Goal: Find specific page/section: Find specific page/section

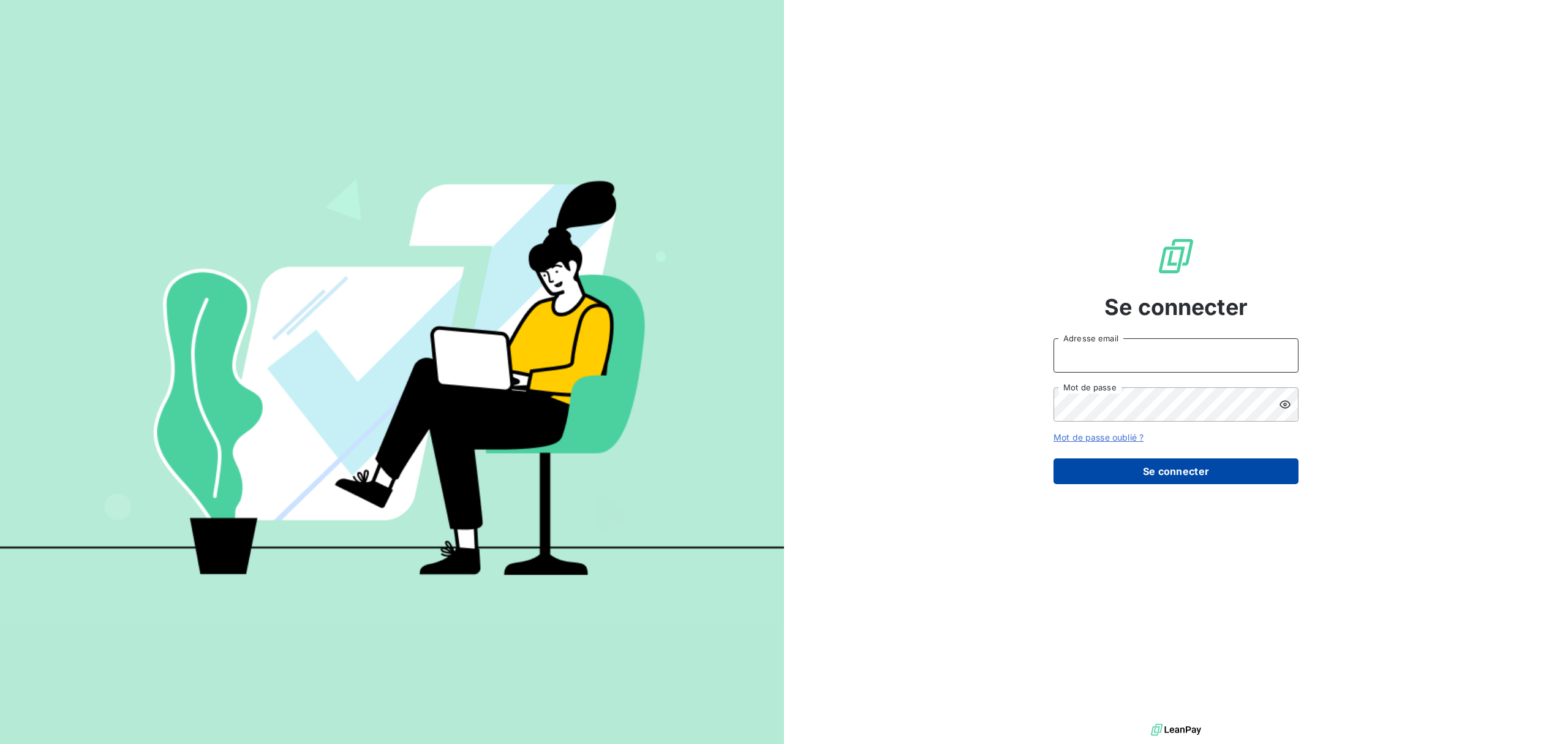
type input "[EMAIL_ADDRESS][DOMAIN_NAME]"
click at [1138, 464] on button "Se connecter" at bounding box center [1176, 471] width 245 height 26
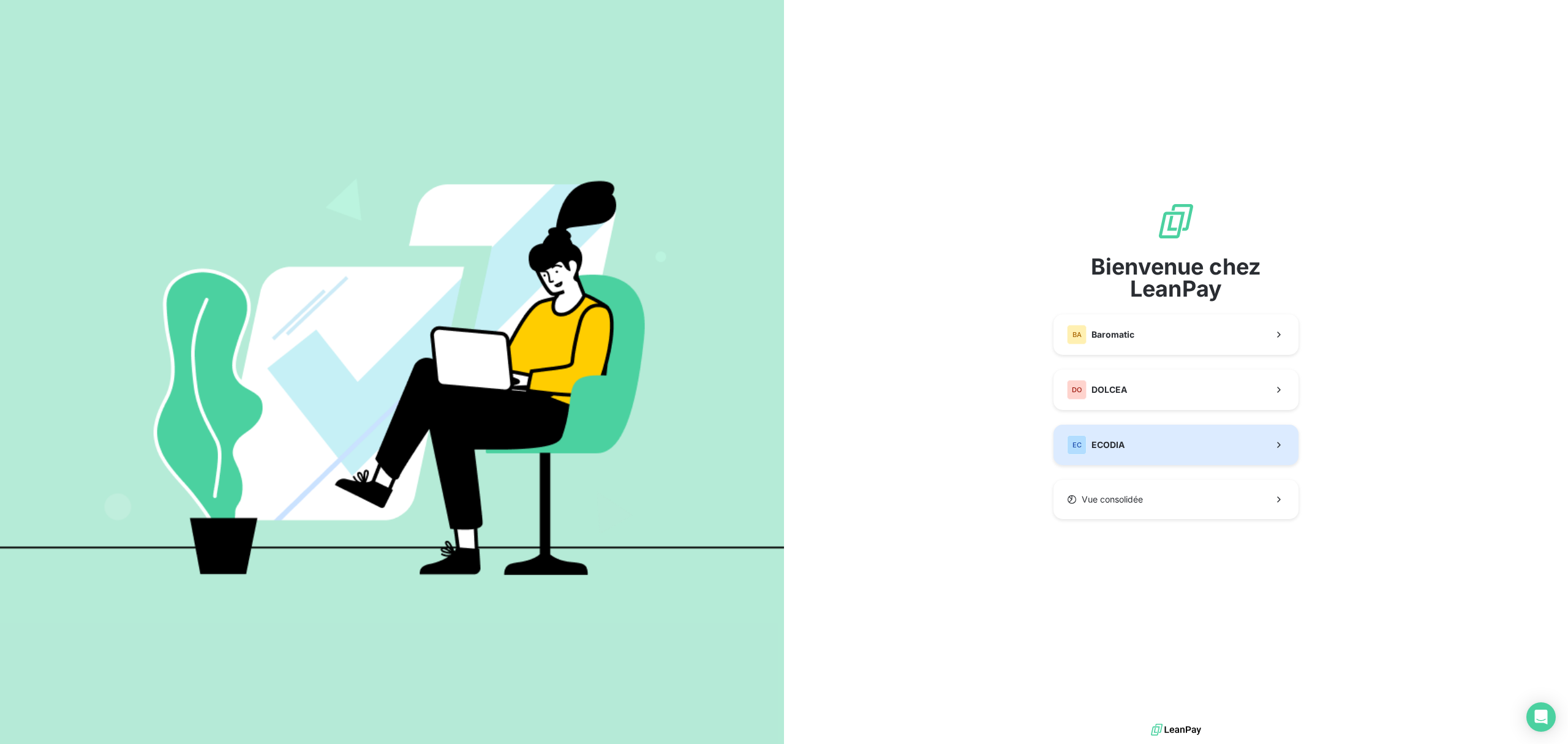
click at [1120, 452] on div "EC ECODIA" at bounding box center [1095, 445] width 57 height 20
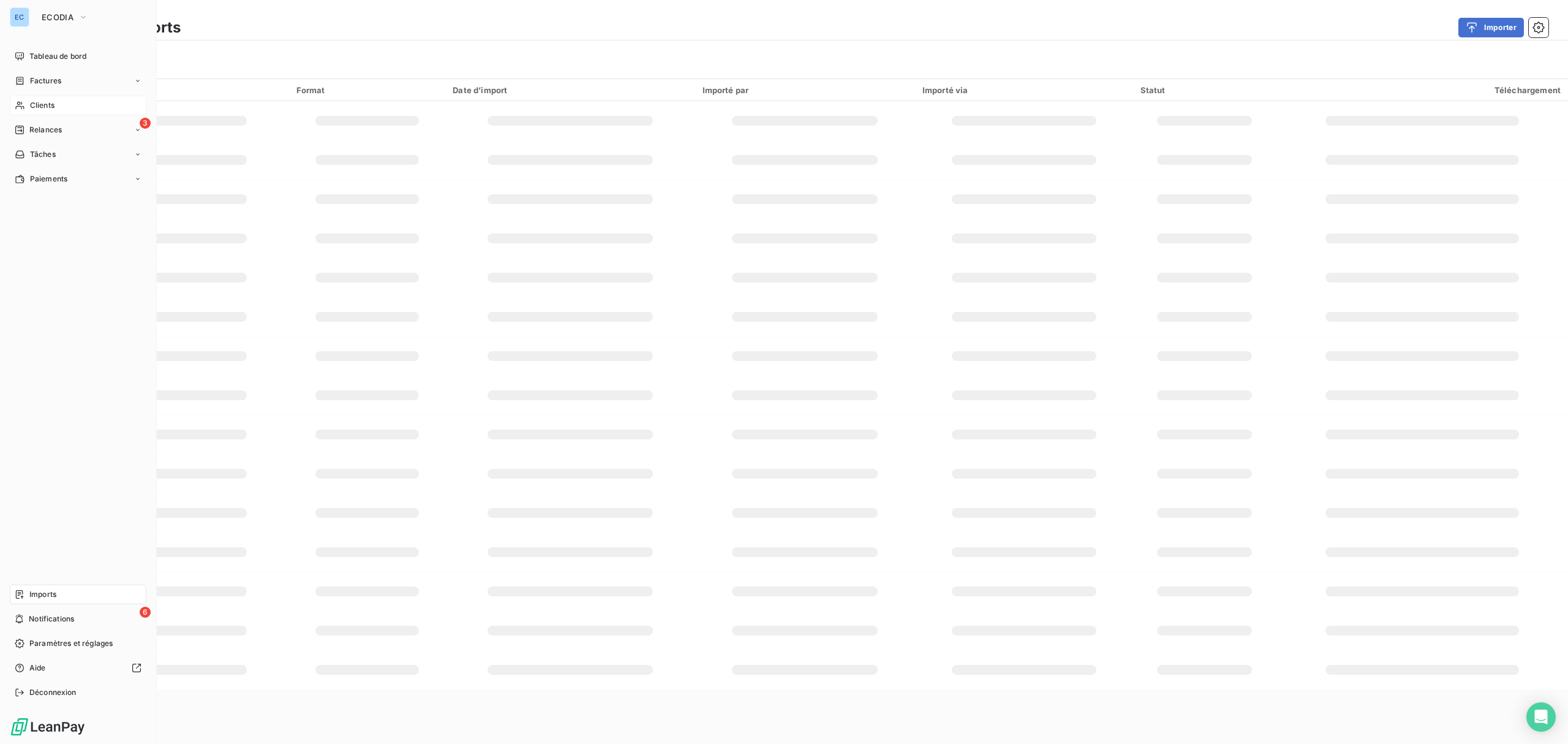
click at [34, 96] on div "Clients" at bounding box center [78, 106] width 136 height 20
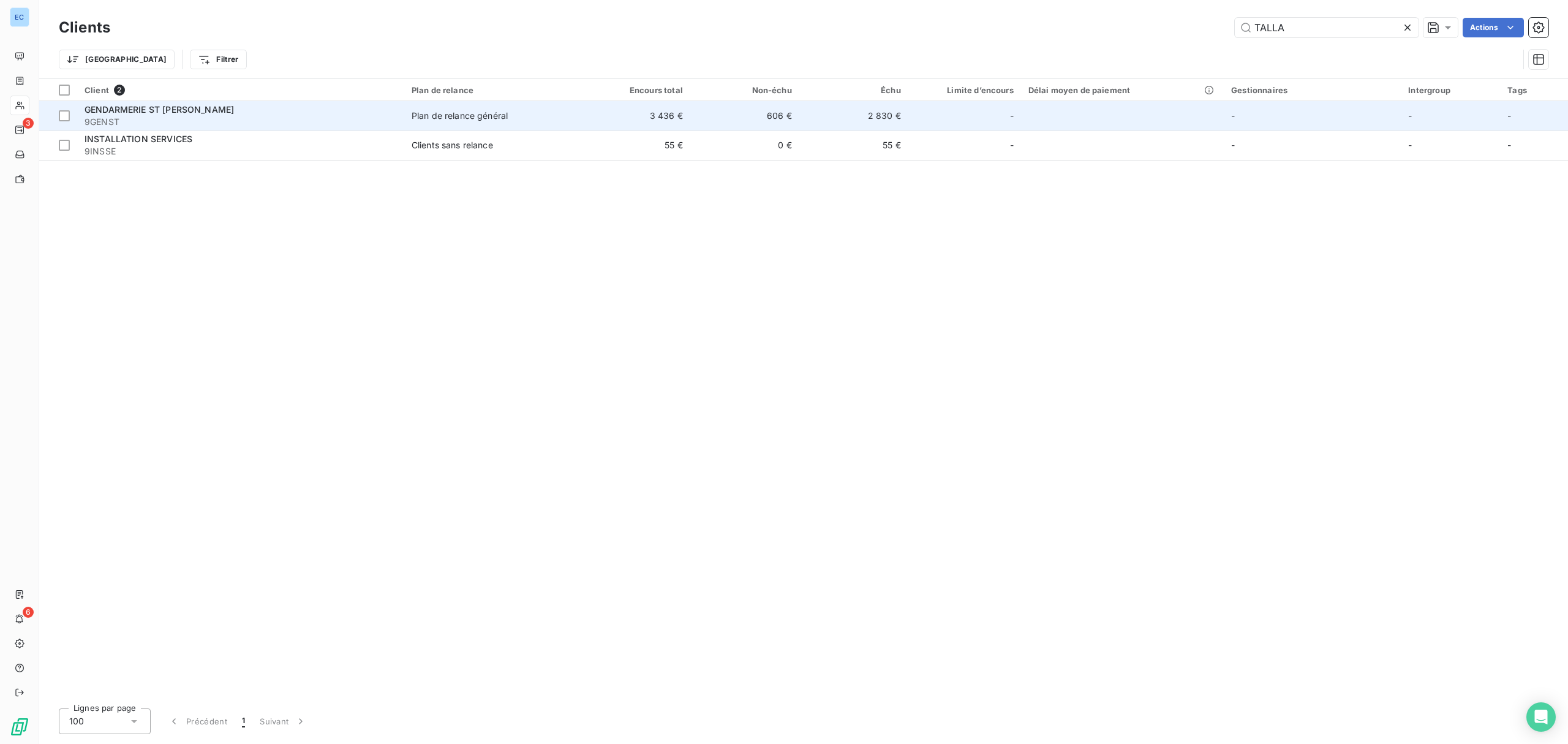
type input "TALLA"
click at [662, 127] on td "3 436 €" at bounding box center [636, 116] width 109 height 29
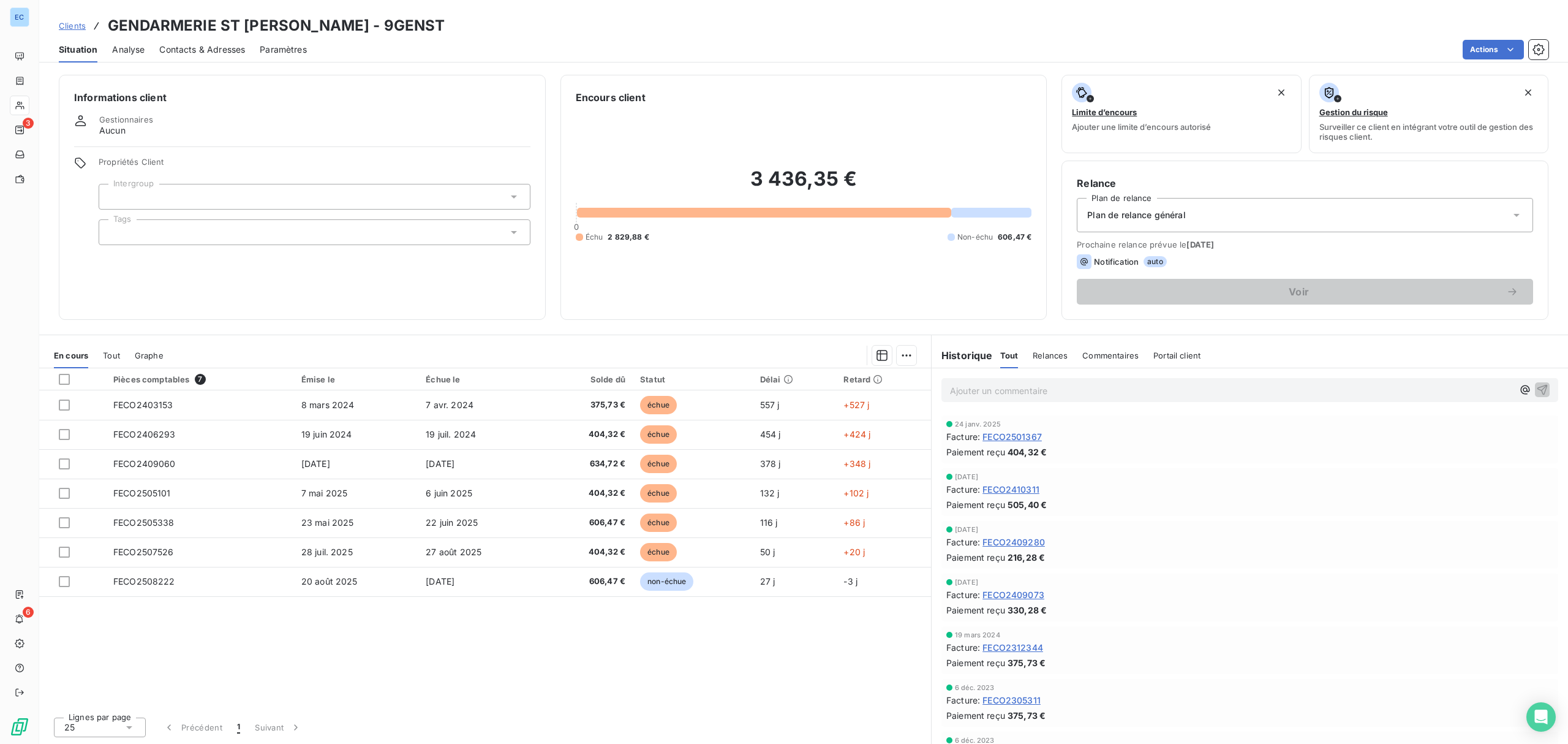
scroll to position [163, 0]
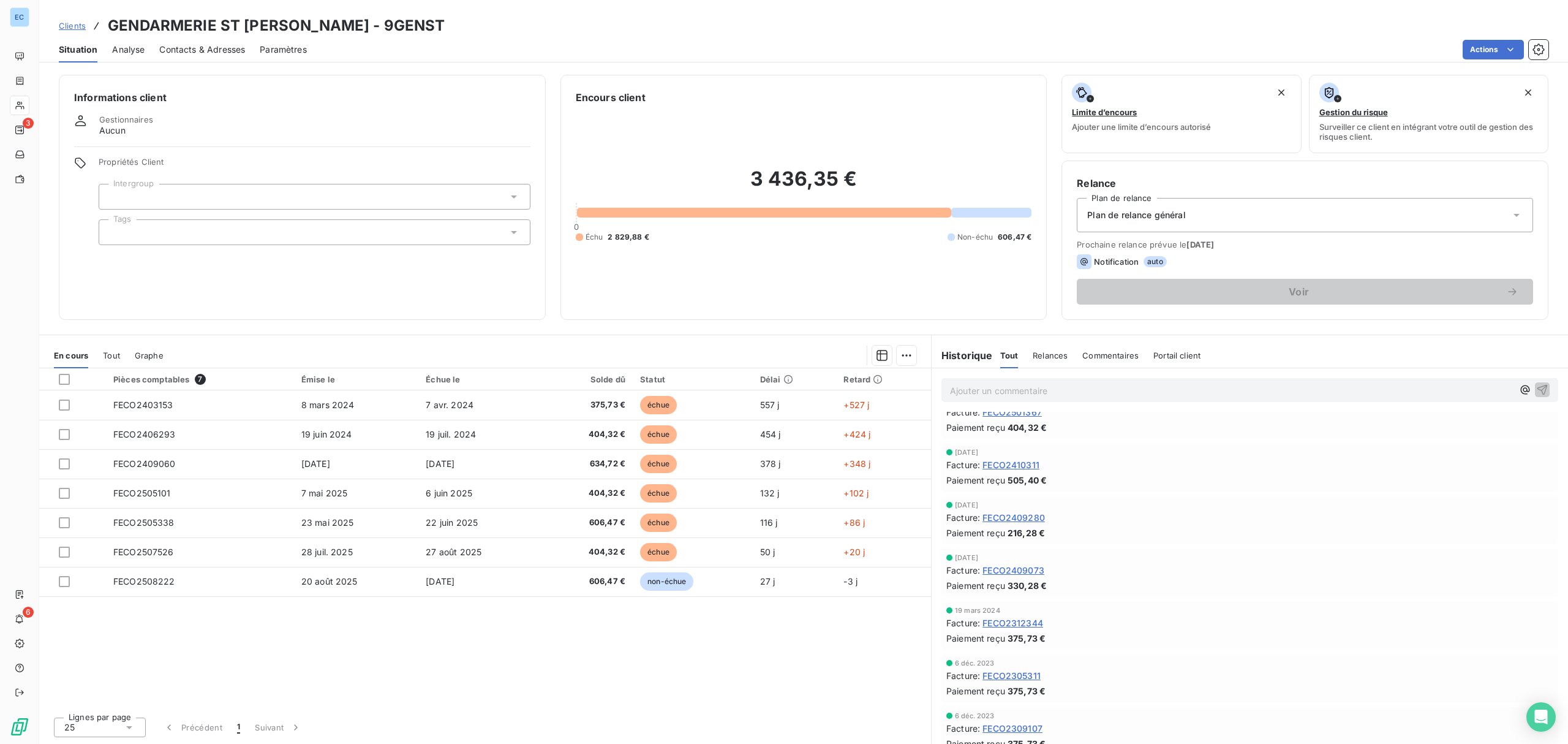
click at [1027, 622] on span "FECO2312344" at bounding box center [1012, 623] width 61 height 13
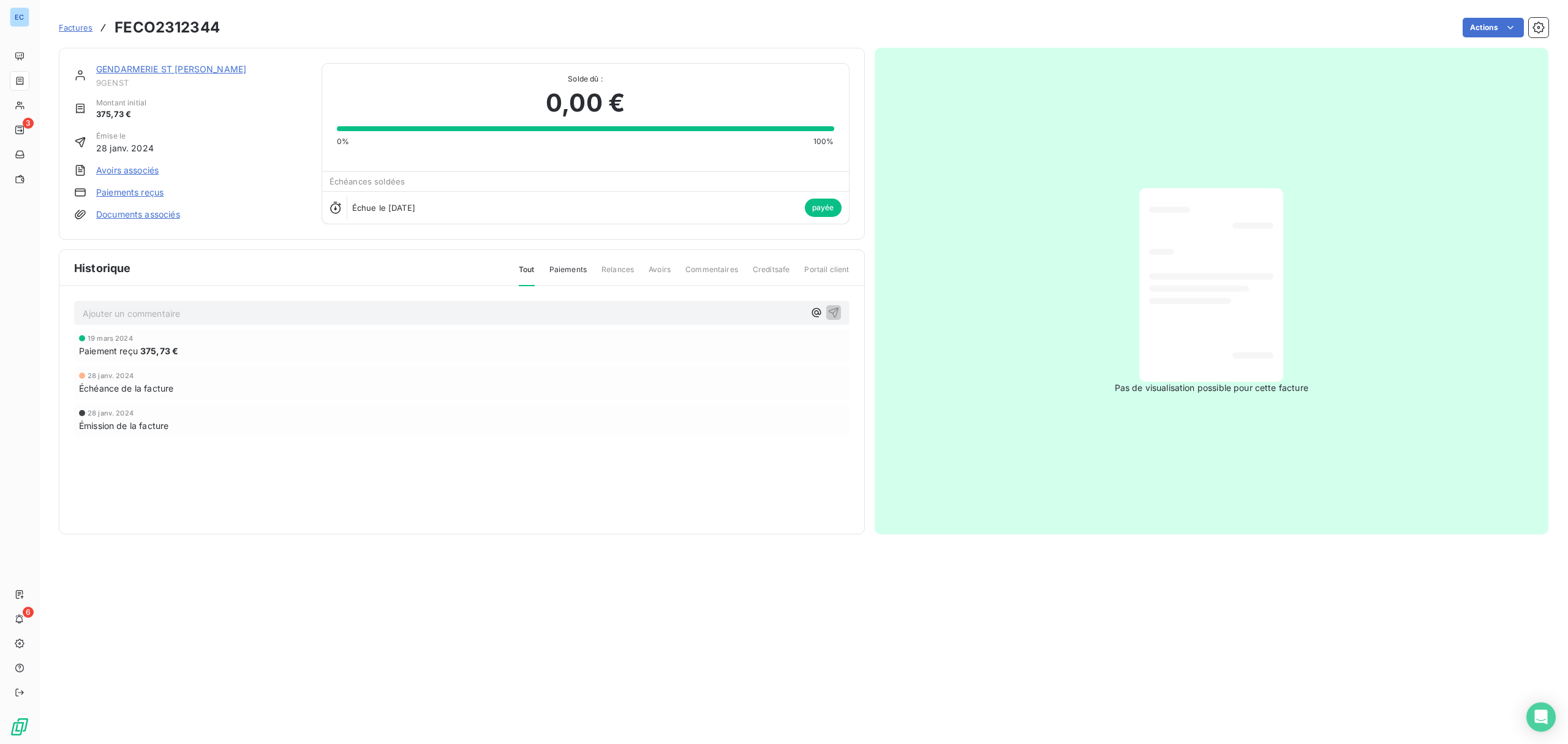
click at [196, 20] on h3 "FECO2312344" at bounding box center [167, 28] width 106 height 22
copy h3 "FECO2312344"
click at [154, 65] on link "GENDARMERIE ST [PERSON_NAME]" at bounding box center [171, 69] width 150 height 10
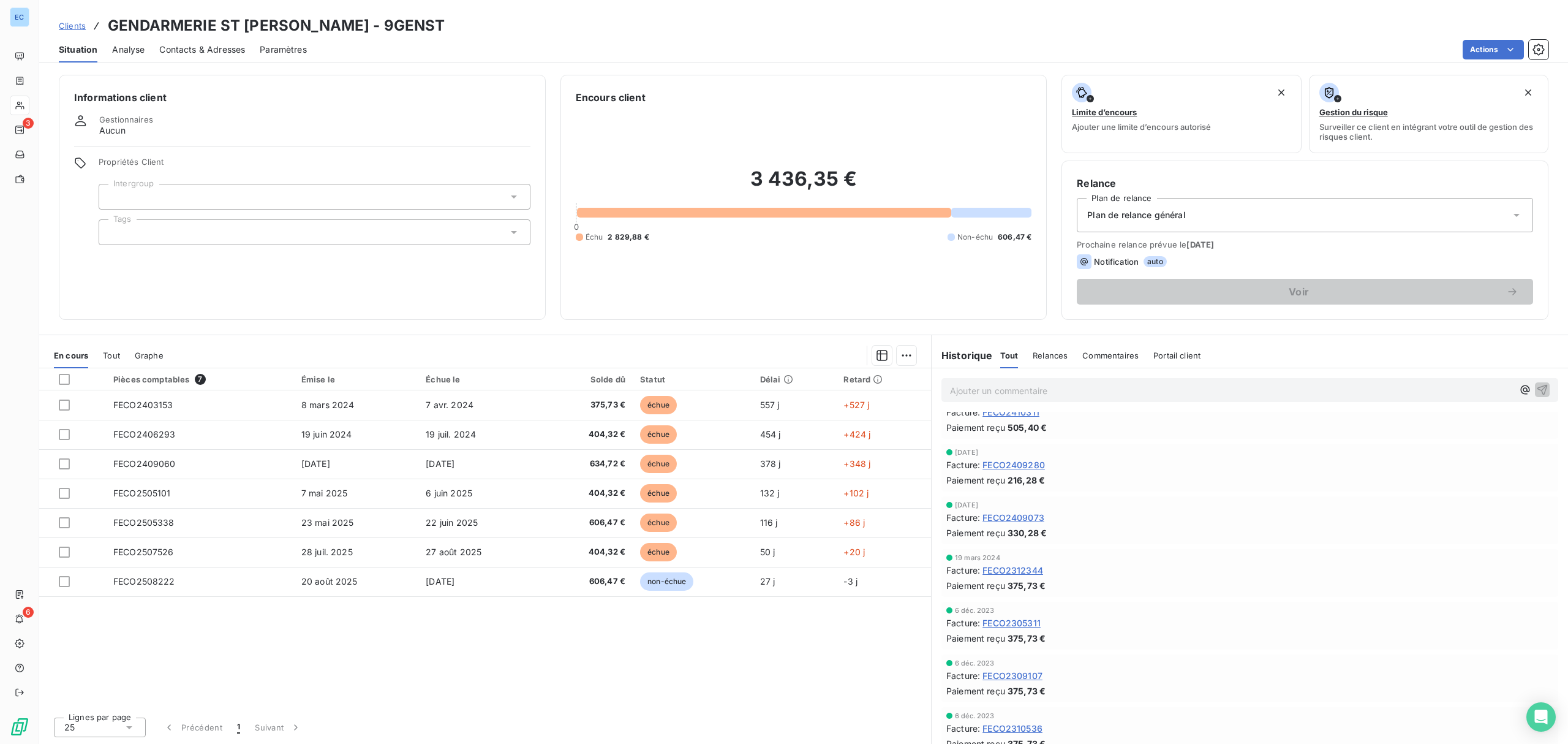
scroll to position [245, 0]
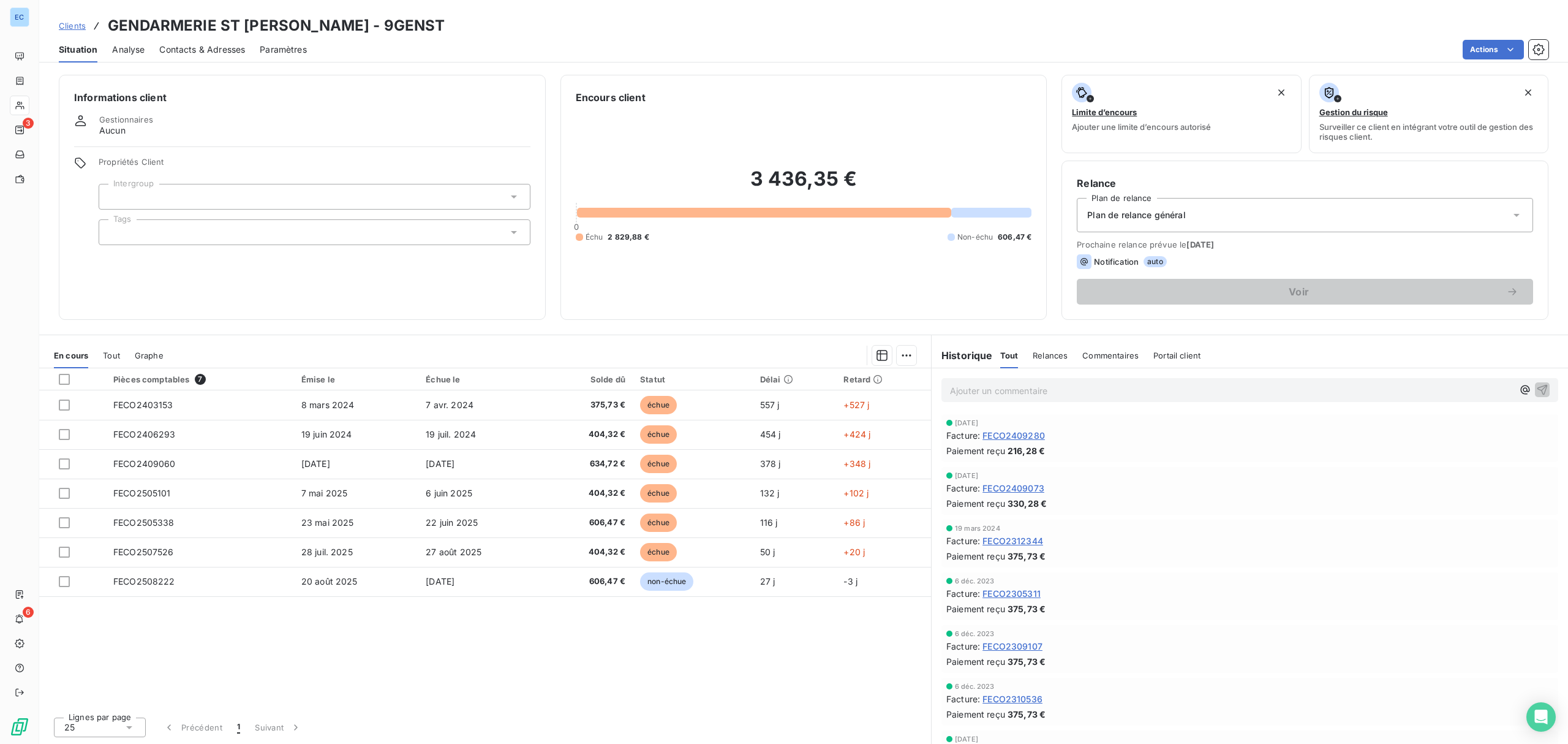
click at [1045, 385] on p "Ajouter un commentaire ﻿" at bounding box center [1231, 391] width 563 height 15
click at [1247, 388] on span "Toutes les factures redéposées ce jour avec extention (BIS) sauf FECO2403153 ca…" at bounding box center [1235, 396] width 570 height 24
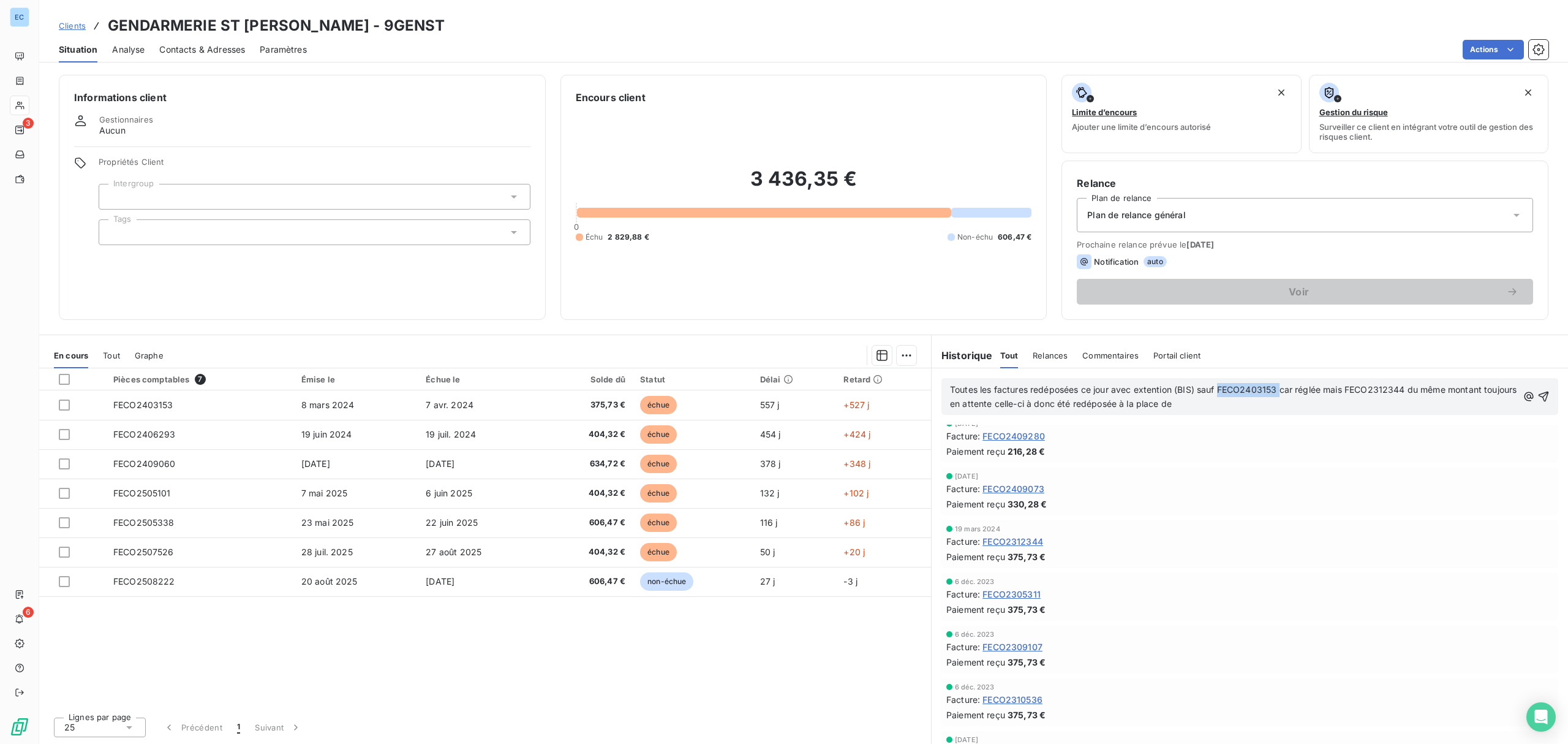
click at [1247, 388] on span "Toutes les factures redéposées ce jour avec extention (BIS) sauf FECO2403153 ca…" at bounding box center [1235, 396] width 570 height 24
copy span "FECO2403153"
click at [1235, 402] on p "Toutes les factures redéposées ce jour avec extention (BIS) sauf FECO2403153 ca…" at bounding box center [1234, 397] width 568 height 28
click at [1200, 389] on span "Toutes les factures redéposées ce jour avec extention (BIS) sauf FECO2403153 ca…" at bounding box center [1235, 396] width 570 height 24
click at [1294, 408] on p "Toutes les factures redéposées ce jour avec extension (BIS) sauf FECO2403153 ca…" at bounding box center [1234, 397] width 568 height 28
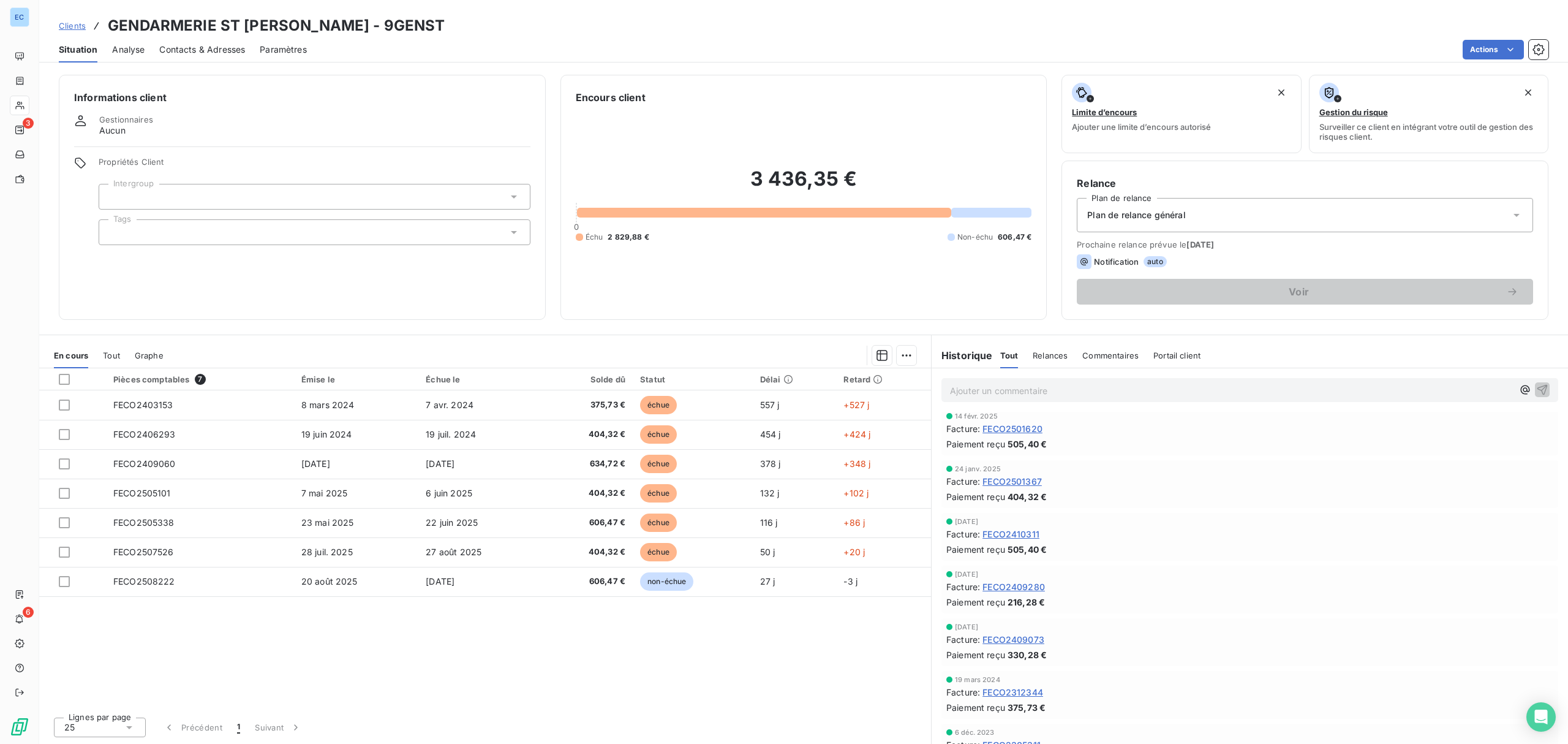
scroll to position [0, 0]
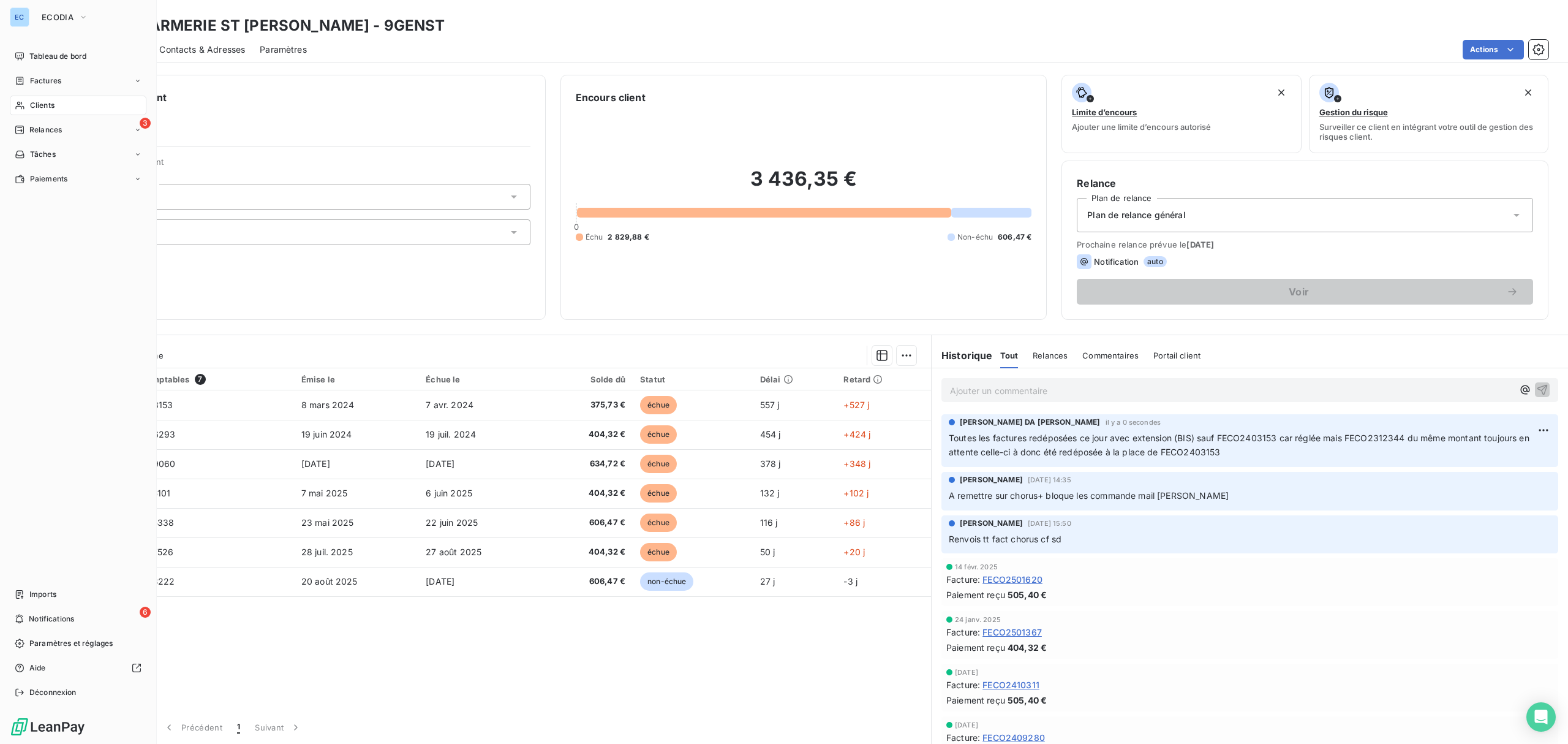
click at [55, 106] on div "Clients" at bounding box center [78, 106] width 136 height 20
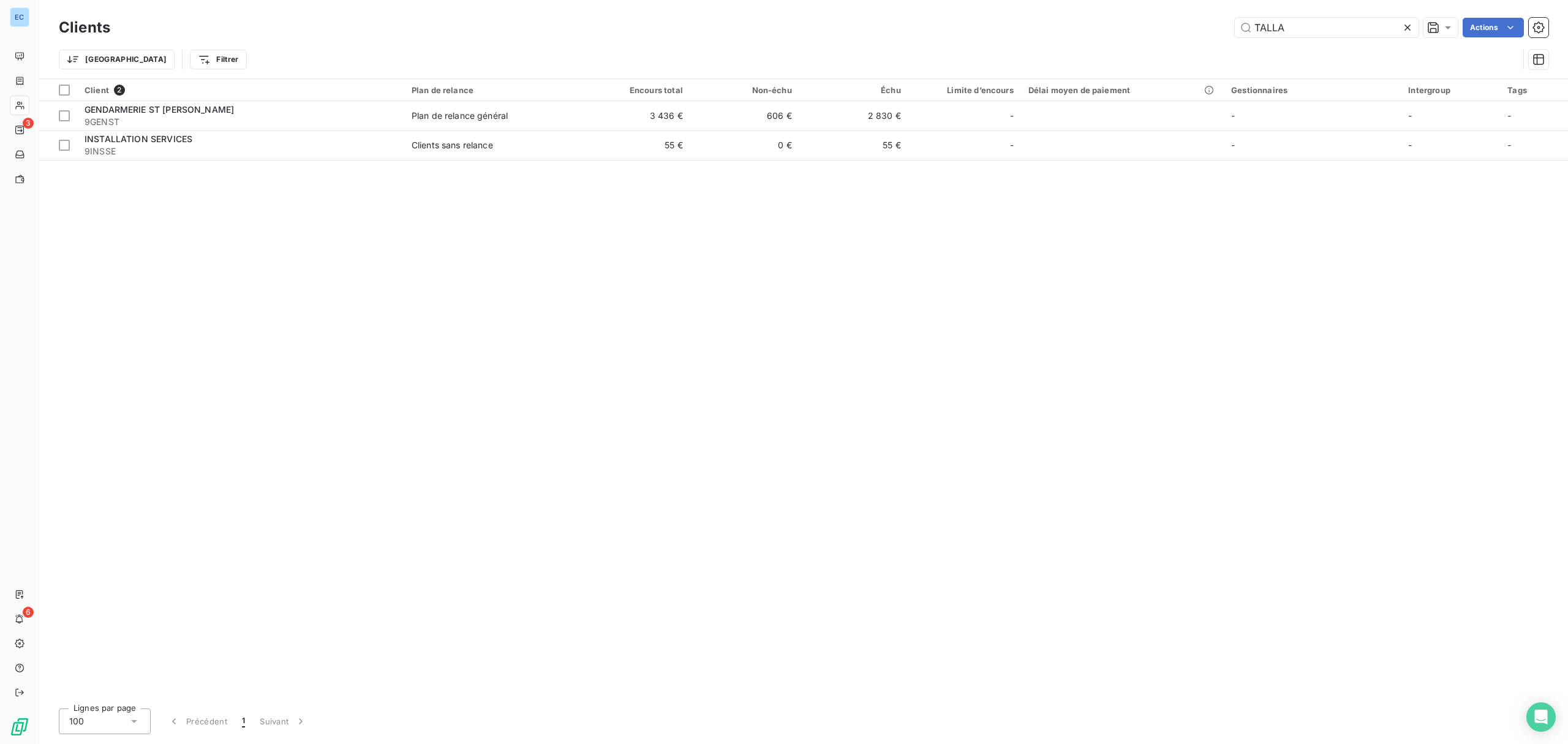
click at [488, 249] on div "Client 2 Plan de relance Encours total Non-échu Échu Limite d’encours Délai moy…" at bounding box center [803, 389] width 1529 height 620
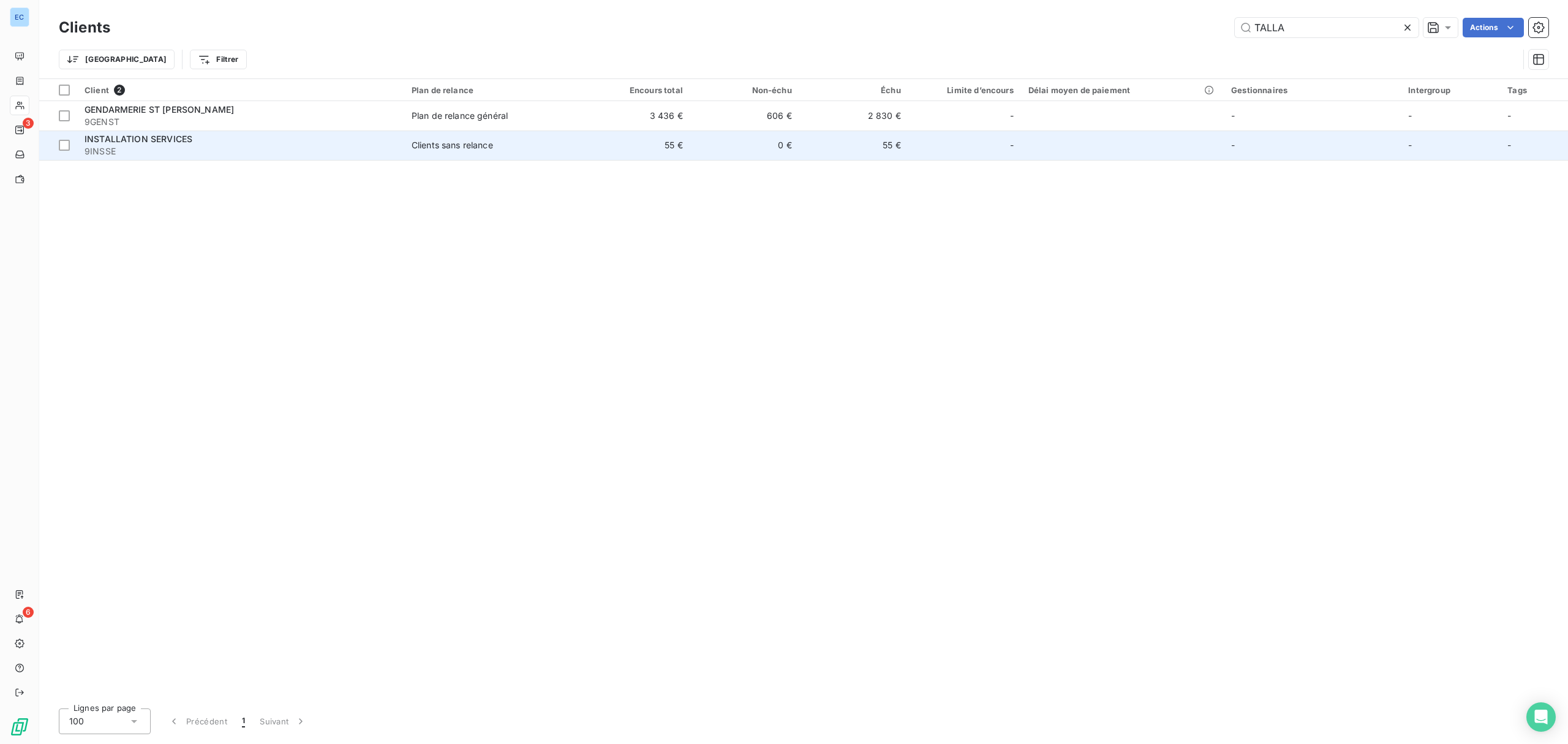
click at [260, 143] on div "INSTALLATION SERVICES" at bounding box center [240, 139] width 312 height 13
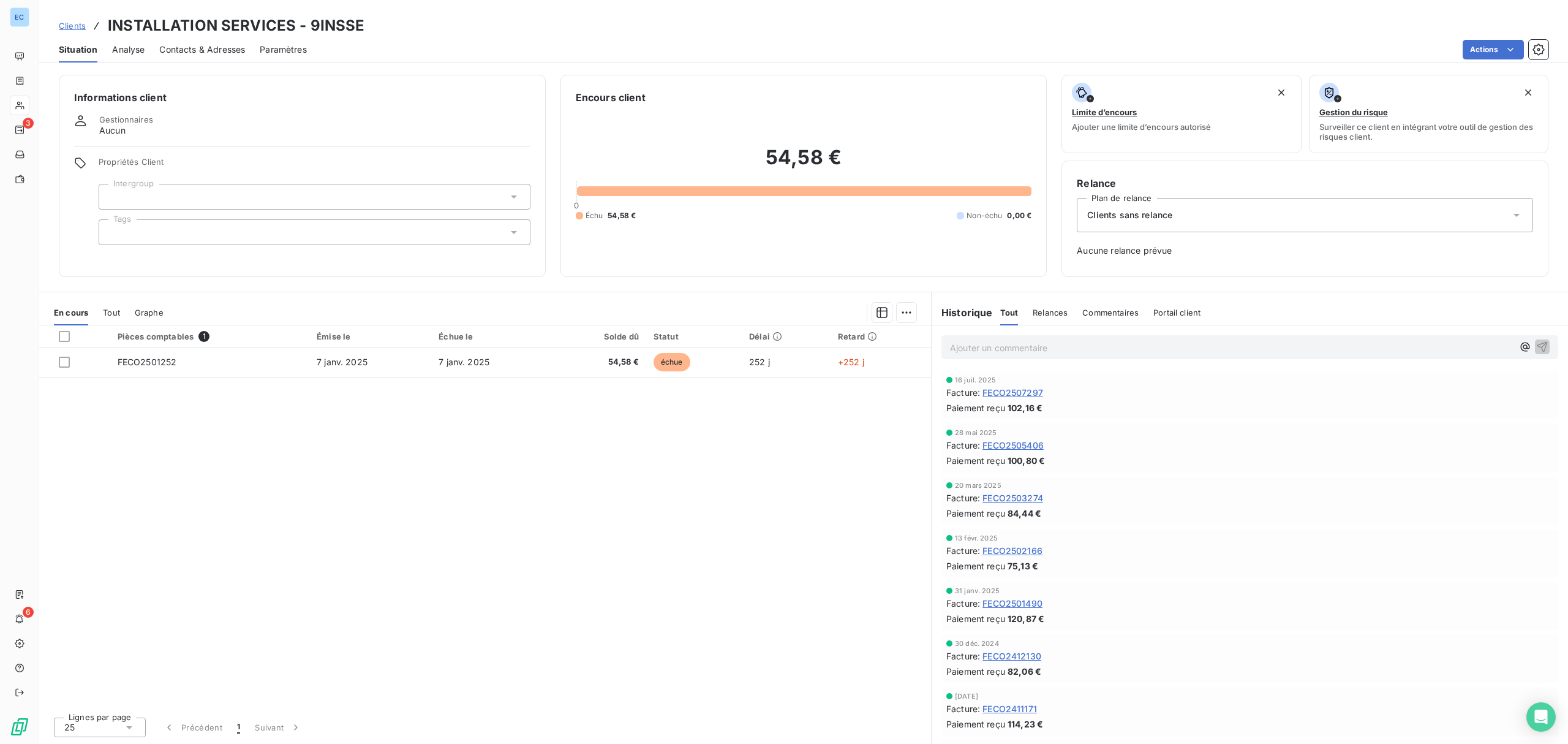
scroll to position [82, 0]
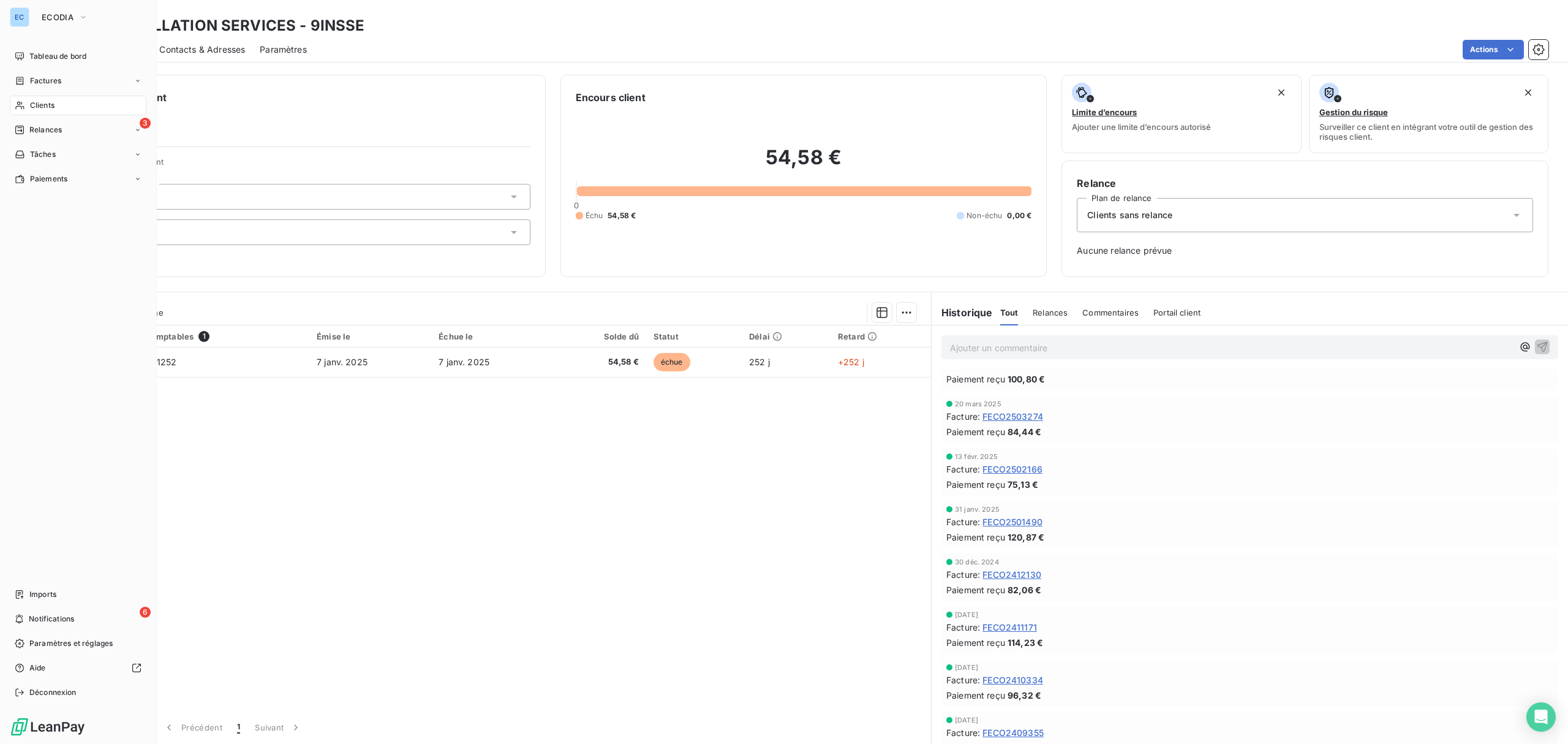
click at [64, 106] on div "Clients" at bounding box center [78, 106] width 136 height 20
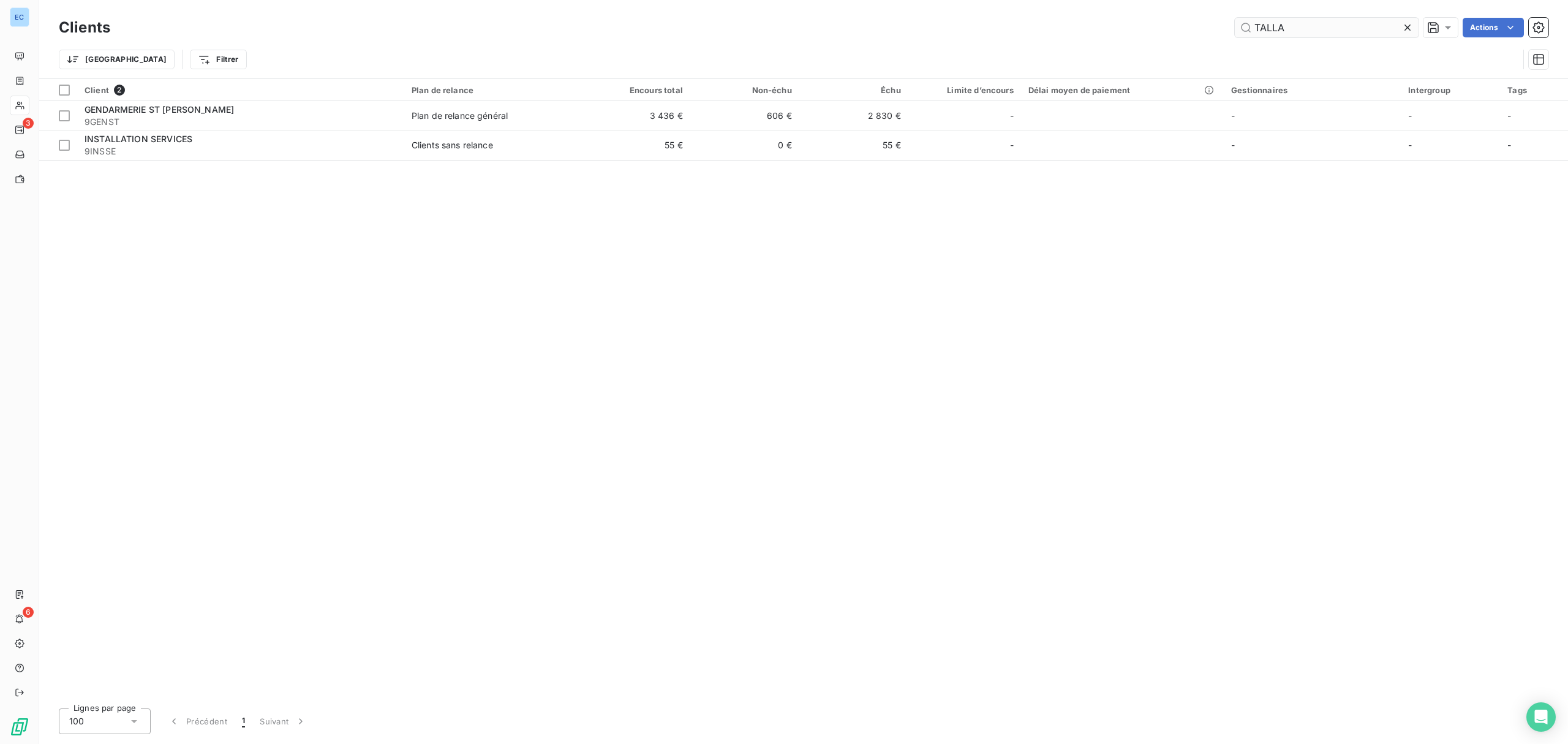
click at [1280, 30] on input "TALLA" at bounding box center [1327, 27] width 184 height 20
type input "paf"
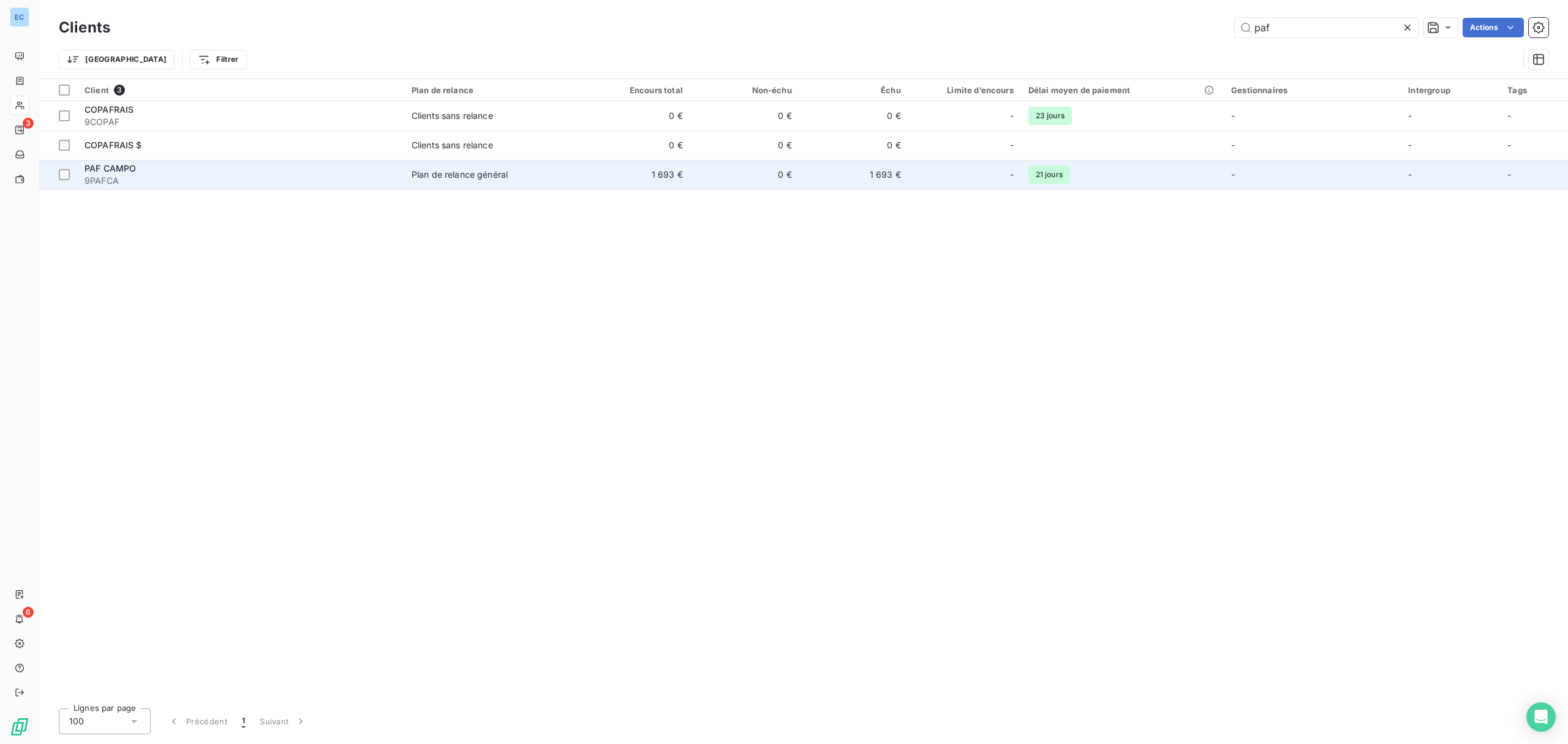
click at [562, 166] on td "Plan de relance général" at bounding box center [492, 175] width 177 height 29
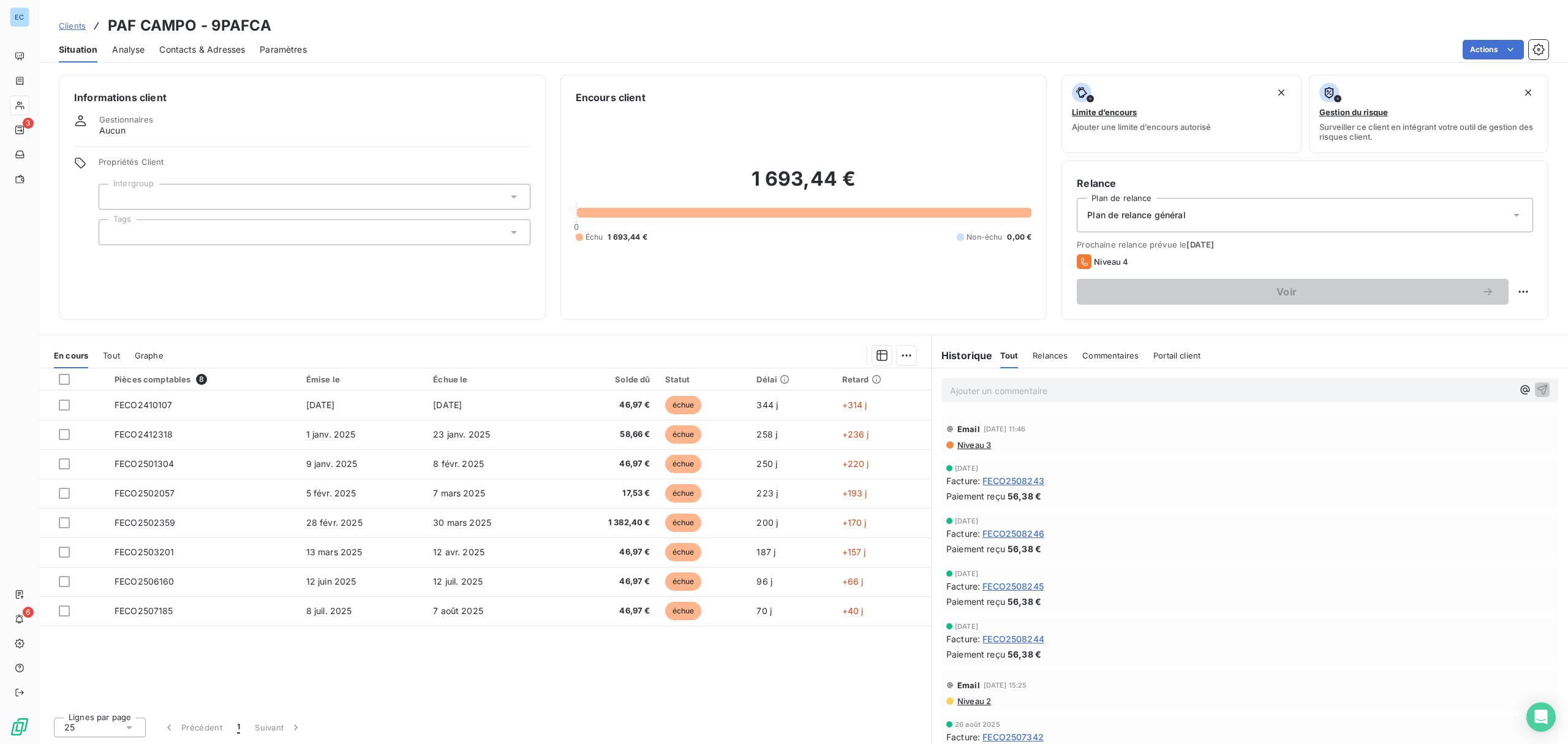
click at [1042, 389] on p "Ajouter un commentaire ﻿" at bounding box center [1231, 391] width 563 height 15
click at [995, 397] on p "Ajouter un commentaire ﻿" at bounding box center [1231, 391] width 563 height 15
